Goal: Find specific page/section: Find specific page/section

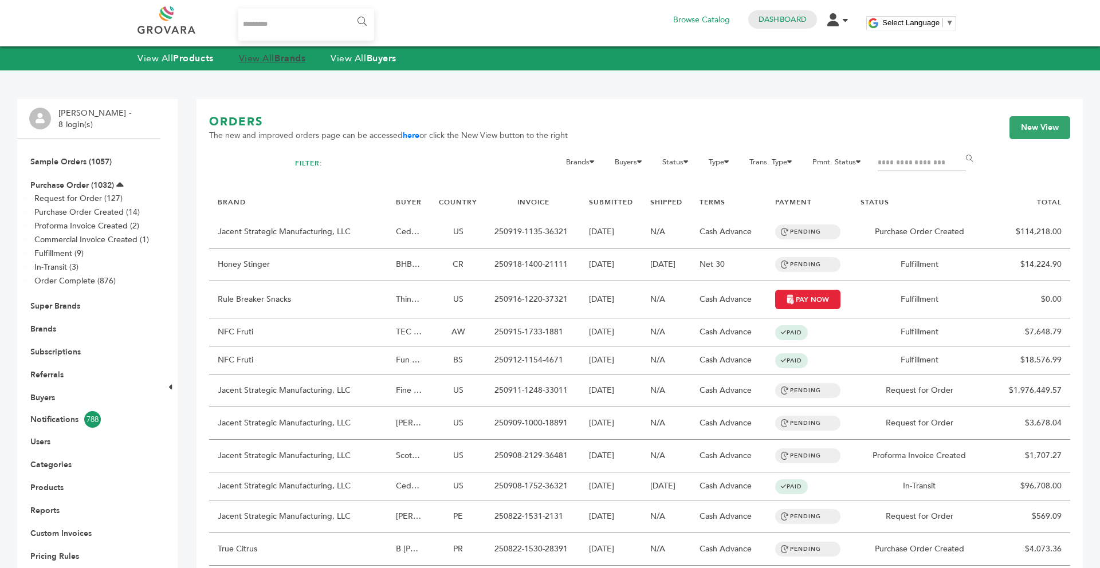
click at [281, 57] on strong "Brands" at bounding box center [289, 58] width 31 height 13
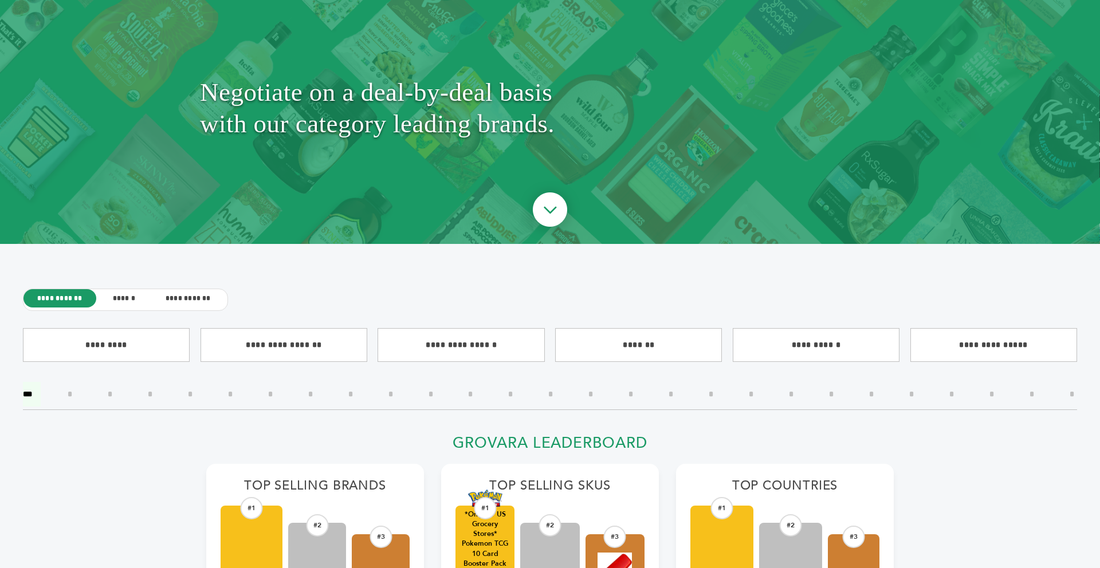
scroll to position [92, 0]
click at [1099, 15] on div "Negotiate on a deal-by-deal basis with our category leading brands." at bounding box center [550, 108] width 1100 height 272
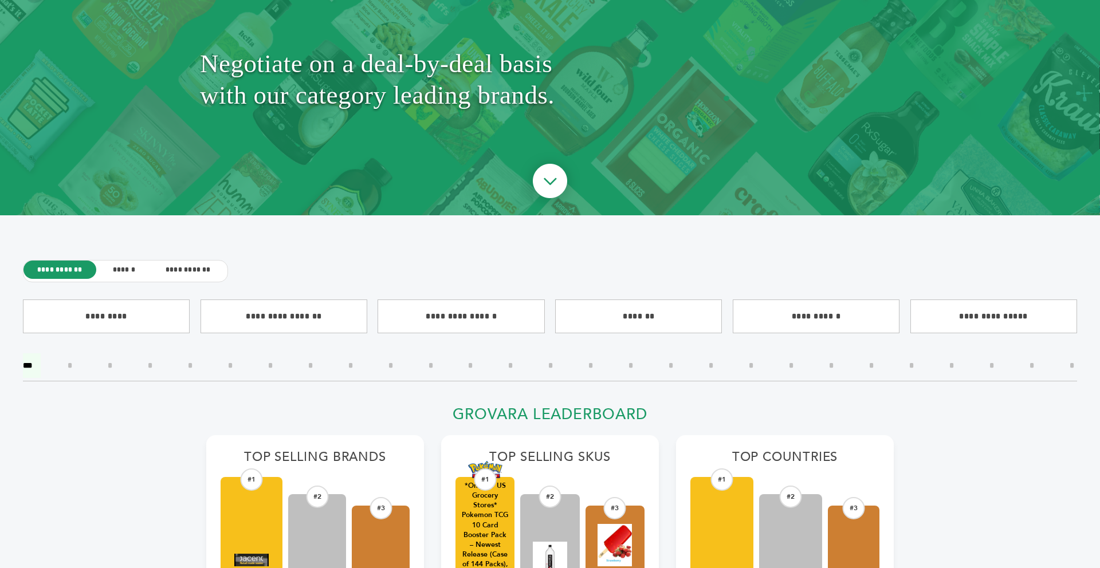
scroll to position [0, 0]
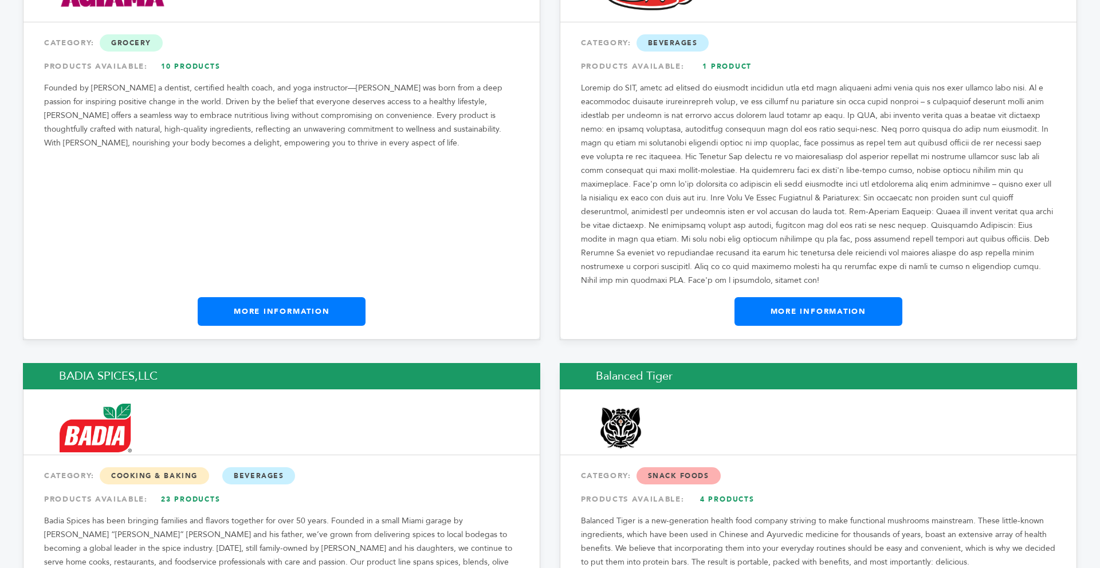
drag, startPoint x: 1099, startPoint y: 15, endPoint x: 1098, endPoint y: 68, distance: 52.7
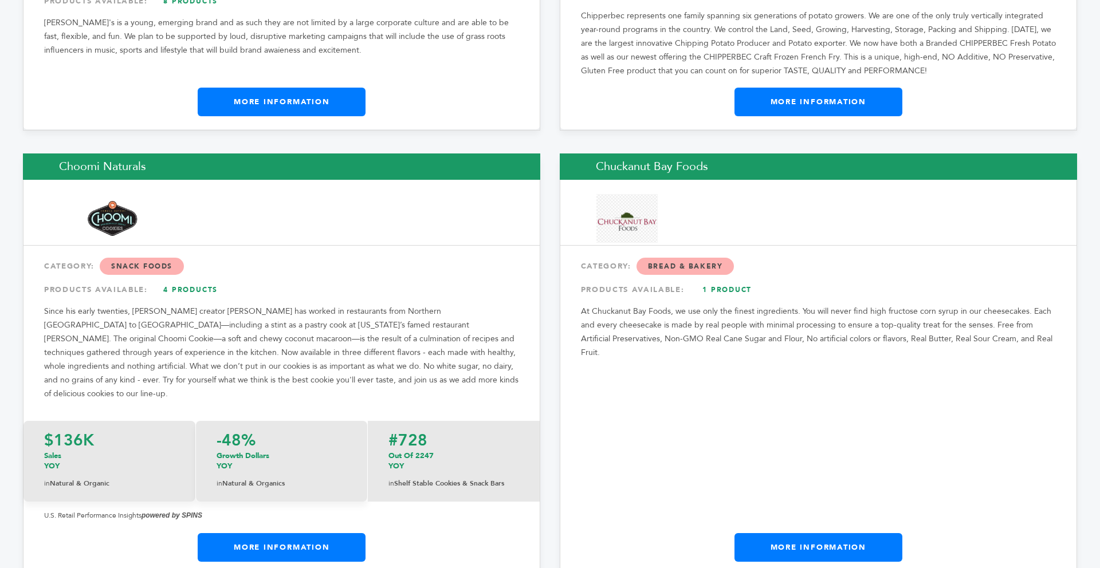
scroll to position [4946, 0]
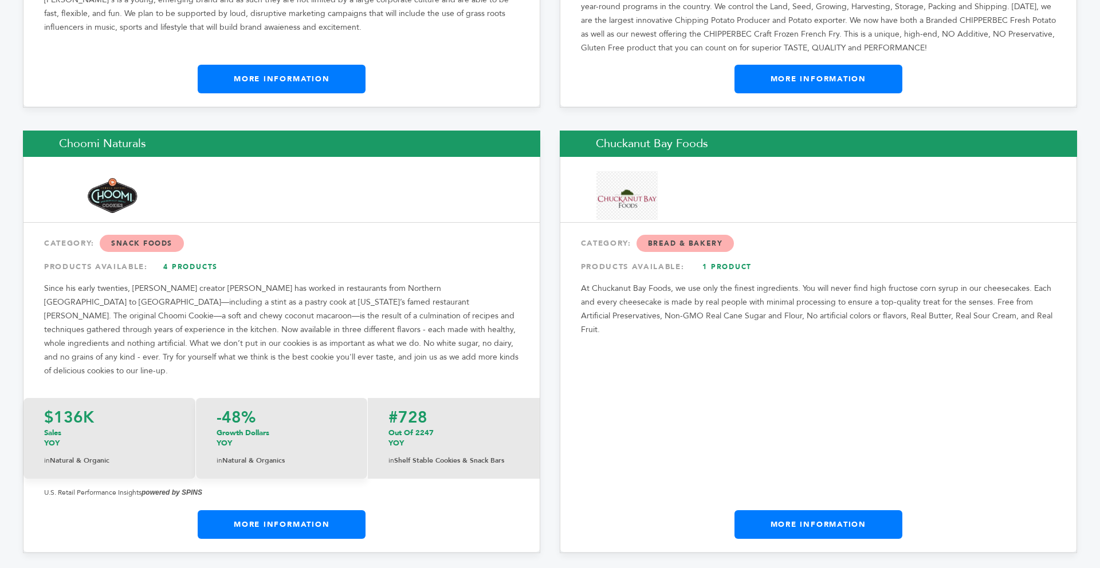
click at [845, 510] on link "More Information" at bounding box center [818, 524] width 168 height 29
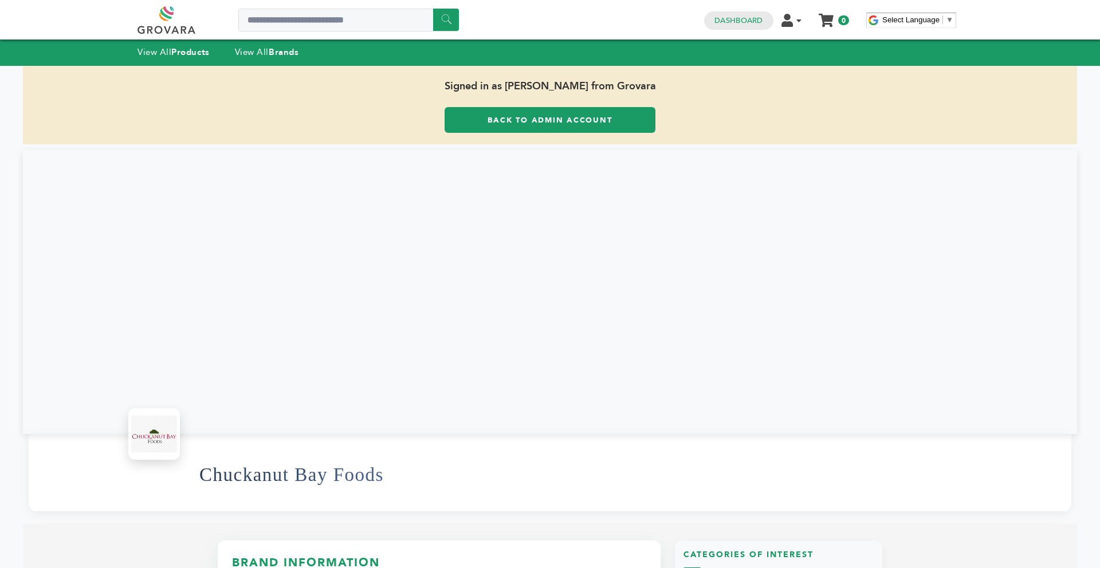
click at [495, 128] on link "Back to Admin Account" at bounding box center [550, 120] width 211 height 26
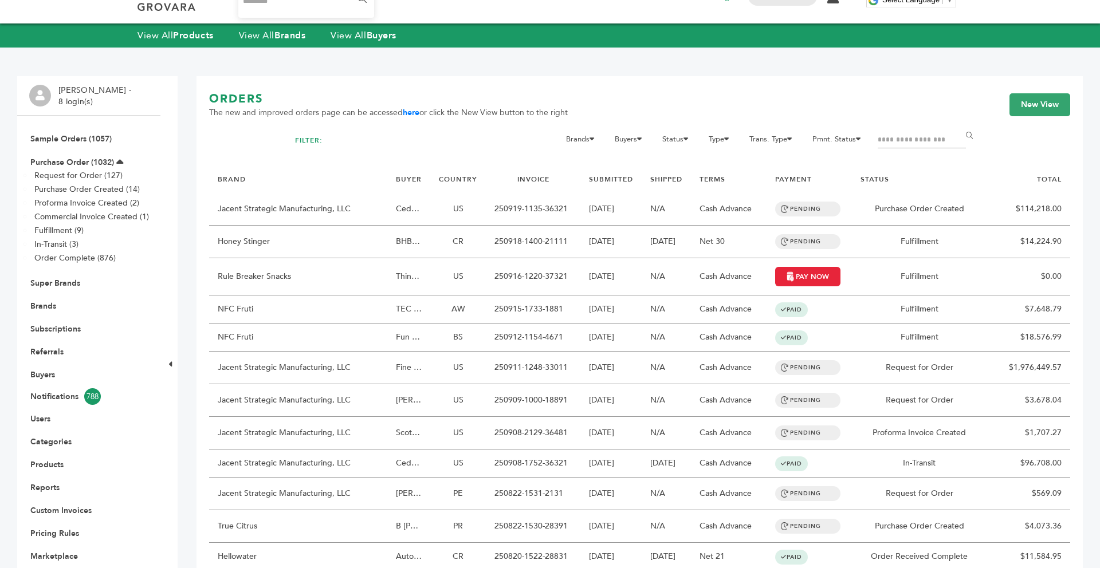
scroll to position [46, 0]
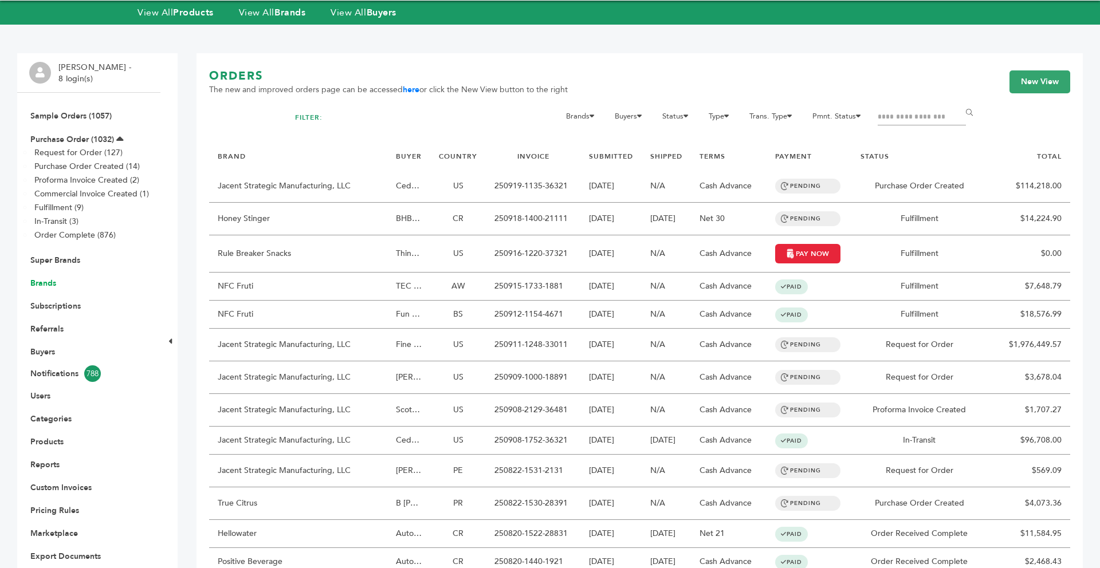
click at [48, 280] on link "Brands" at bounding box center [43, 283] width 26 height 11
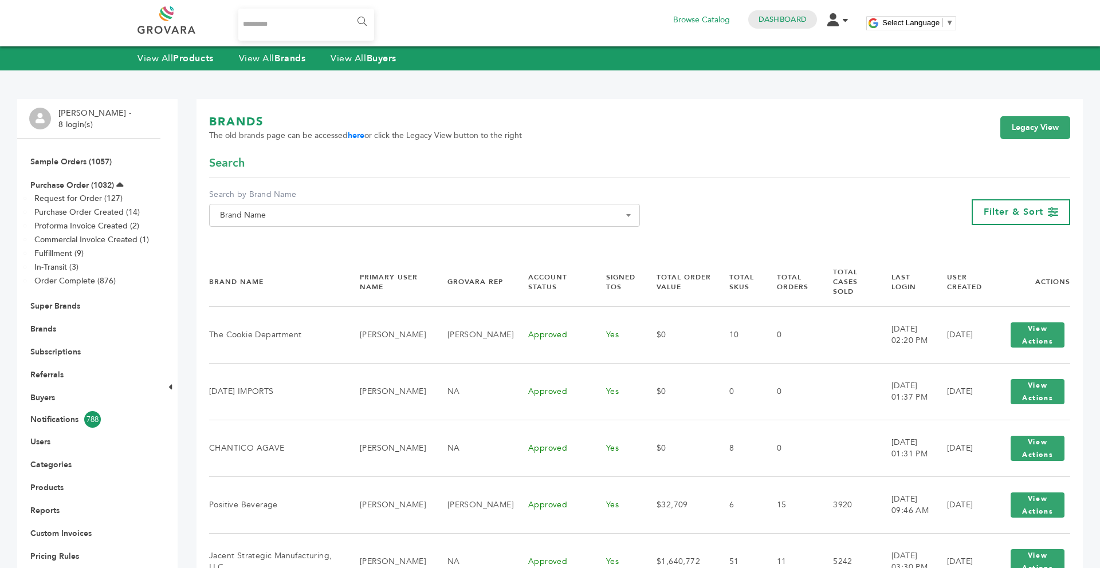
drag, startPoint x: 0, startPoint y: 0, endPoint x: 309, endPoint y: 219, distance: 379.3
click at [309, 219] on span "Brand Name" at bounding box center [424, 215] width 418 height 16
click at [284, 238] on input "Search" at bounding box center [424, 236] width 425 height 14
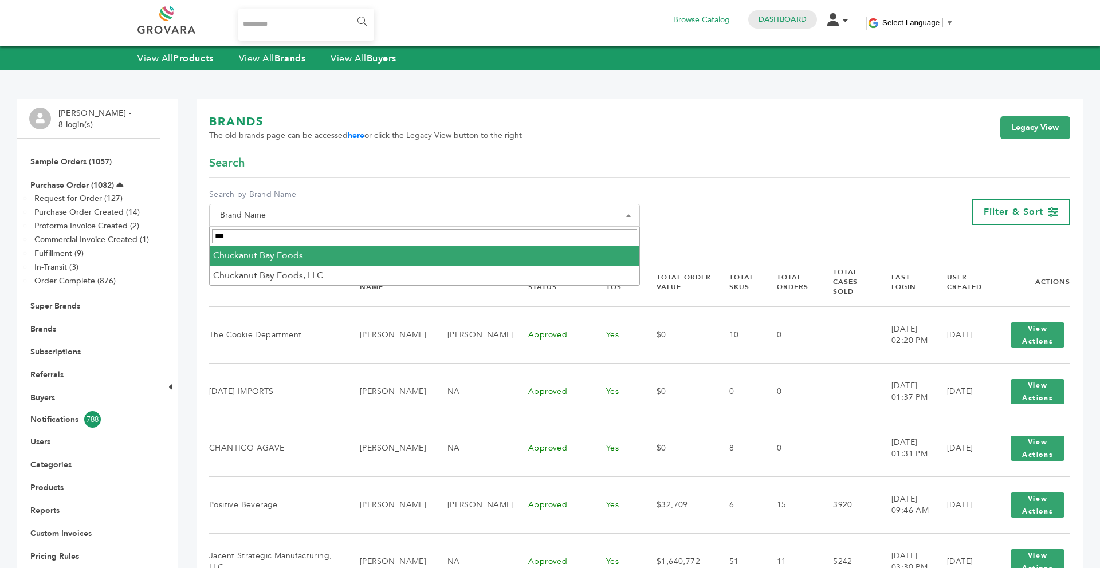
type input "***"
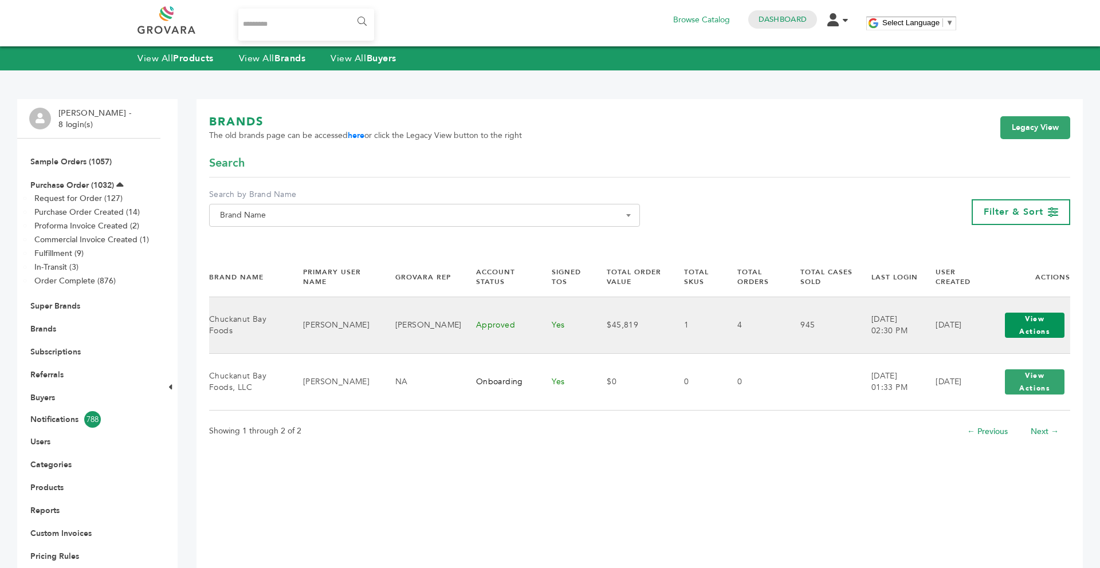
click at [1027, 328] on button "View Actions" at bounding box center [1035, 325] width 60 height 25
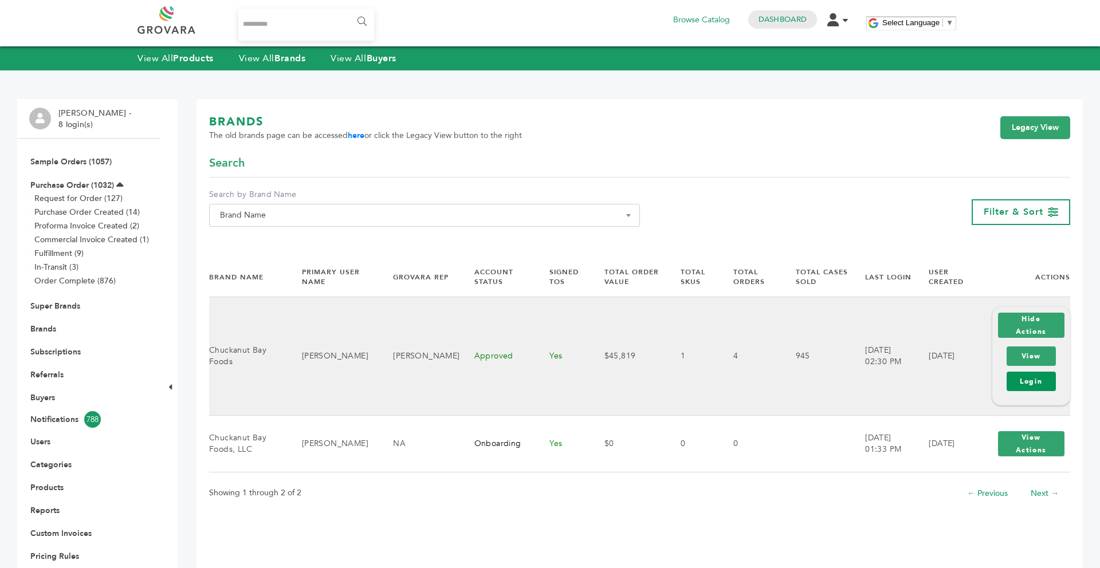
click at [1032, 373] on link "Login" at bounding box center [1031, 381] width 49 height 19
